Goal: Complete application form

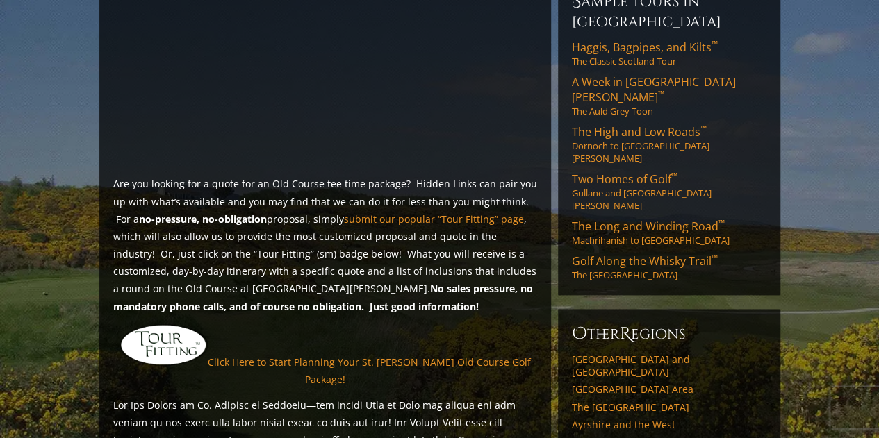
scroll to position [834, 0]
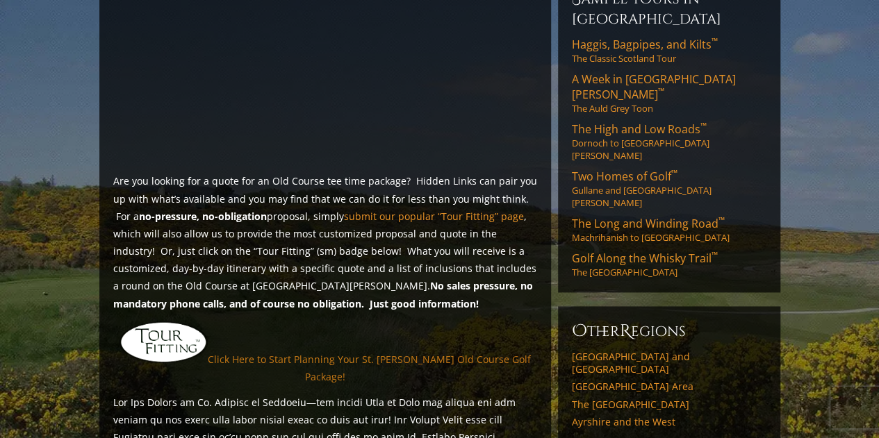
click at [340, 353] on link "Click Here to Start Planning Your St. [PERSON_NAME] Old Course Golf Package!" at bounding box center [369, 368] width 323 height 31
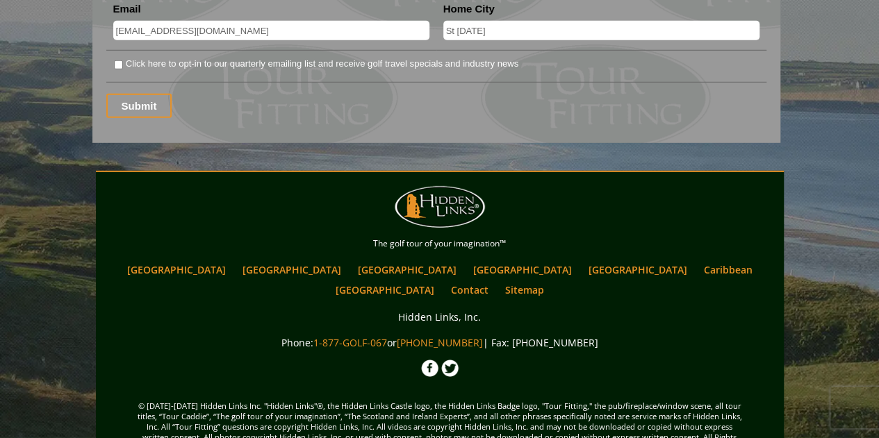
scroll to position [1610, 0]
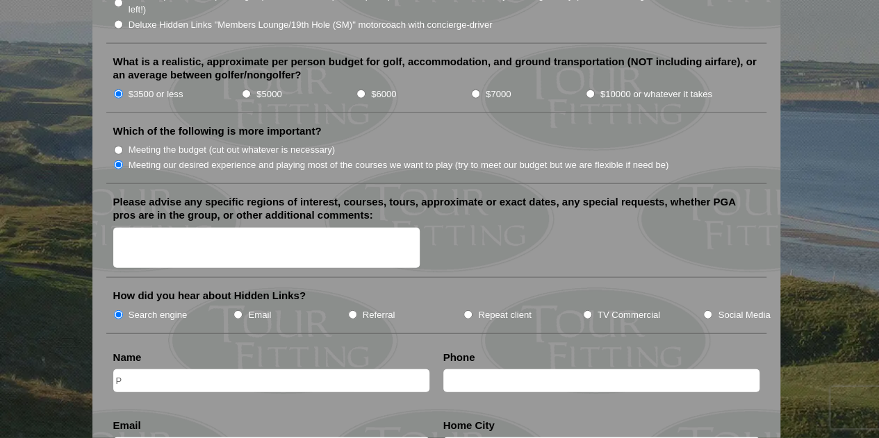
click at [480, 363] on li "Phone" at bounding box center [601, 376] width 330 height 51
click at [481, 370] on input "text" at bounding box center [601, 381] width 316 height 23
type input "+"
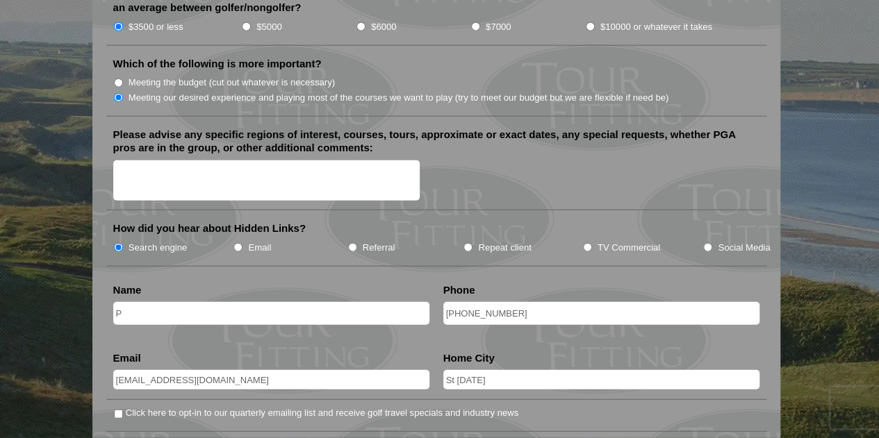
scroll to position [1679, 0]
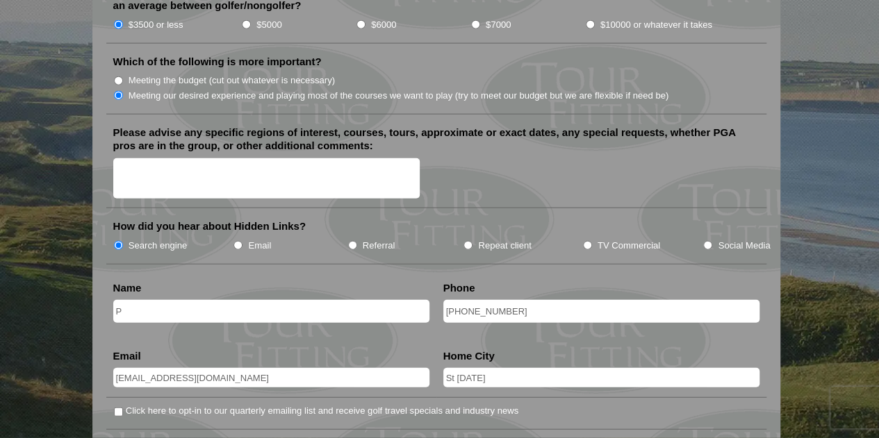
type input "+614239091660"
click at [157, 300] on input "P" at bounding box center [271, 311] width 316 height 23
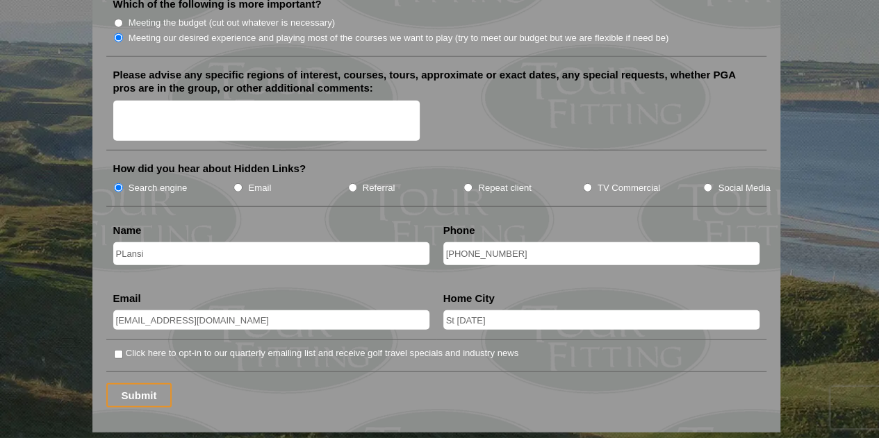
scroll to position [2027, 0]
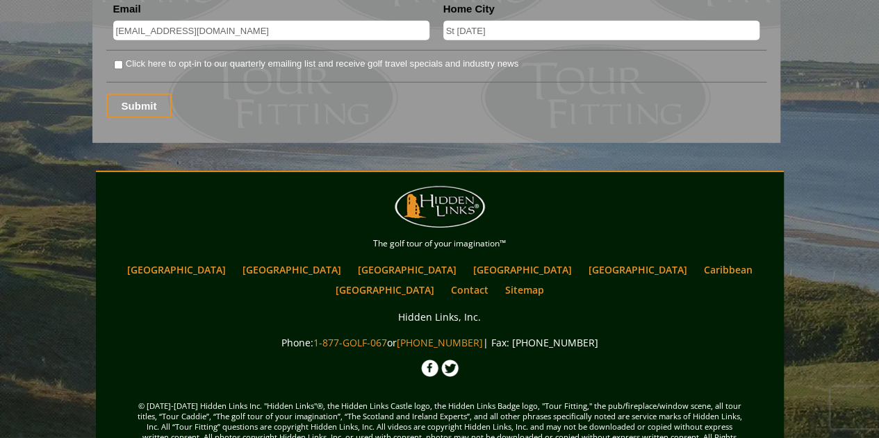
type input "PLansi"
click at [115, 60] on input "Click here to opt-in to our quarterly emailing list and receive golf travel spe…" at bounding box center [118, 64] width 9 height 9
checkbox input "true"
click at [135, 94] on input "Submit" at bounding box center [139, 106] width 66 height 24
